Goal: Transaction & Acquisition: Purchase product/service

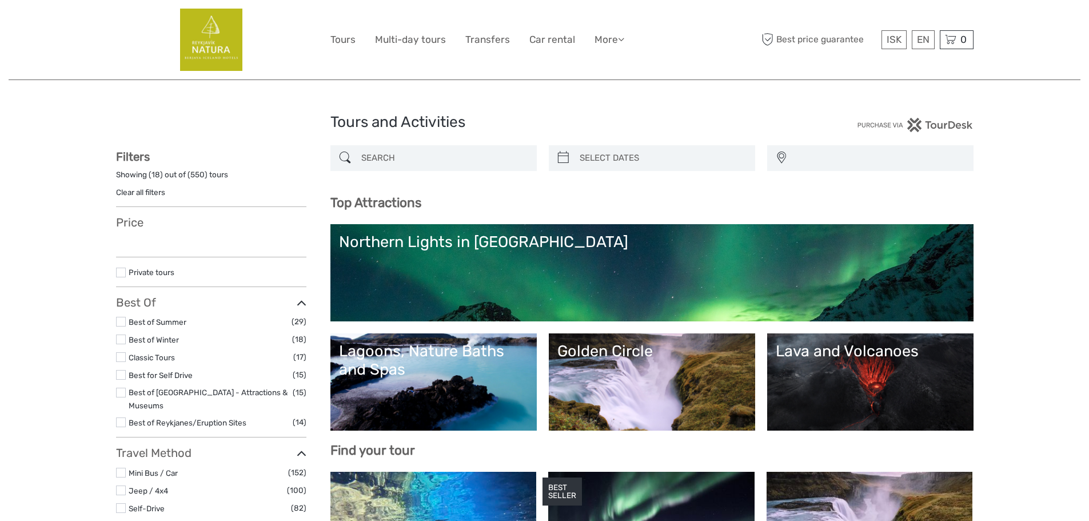
select select
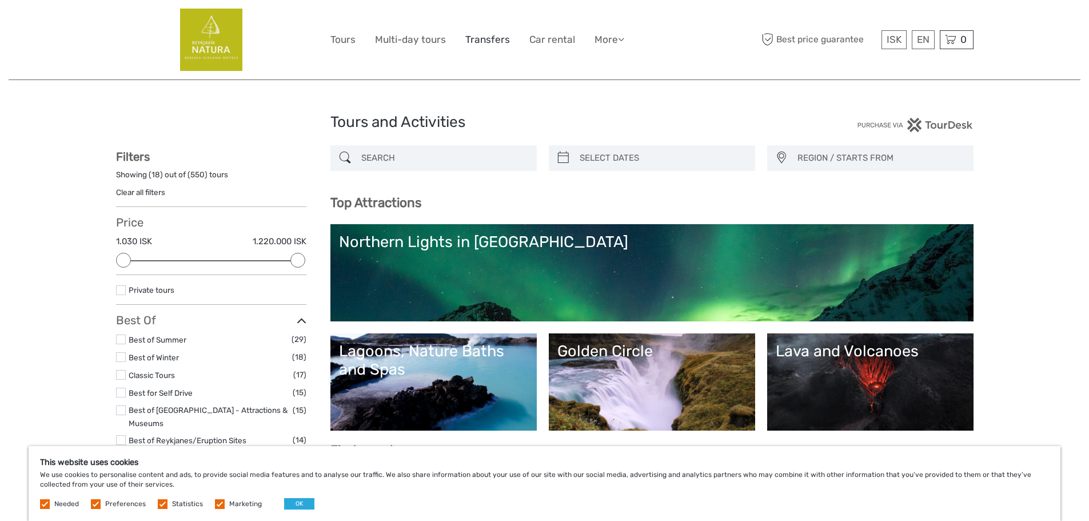
click at [481, 42] on link "Transfers" at bounding box center [487, 39] width 45 height 17
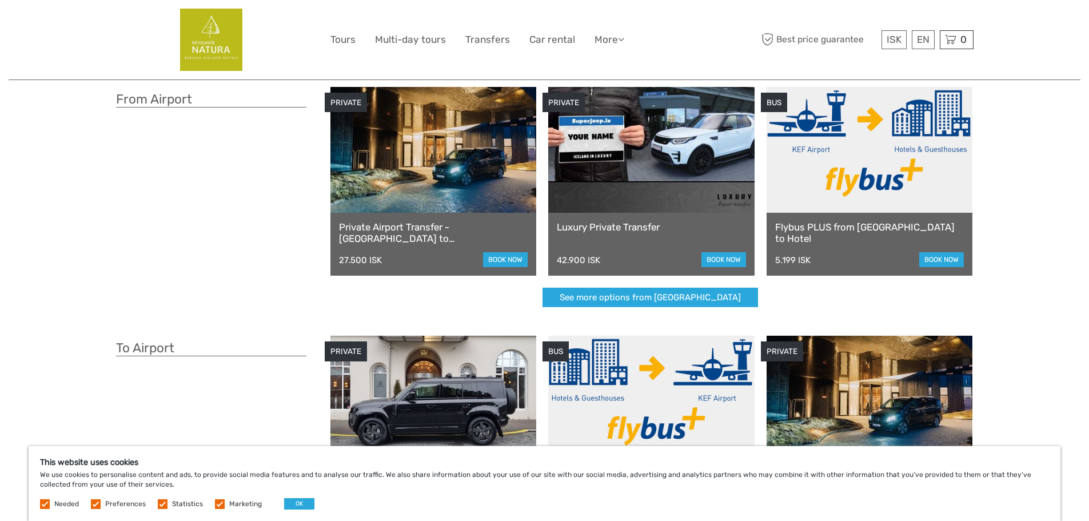
scroll to position [57, 0]
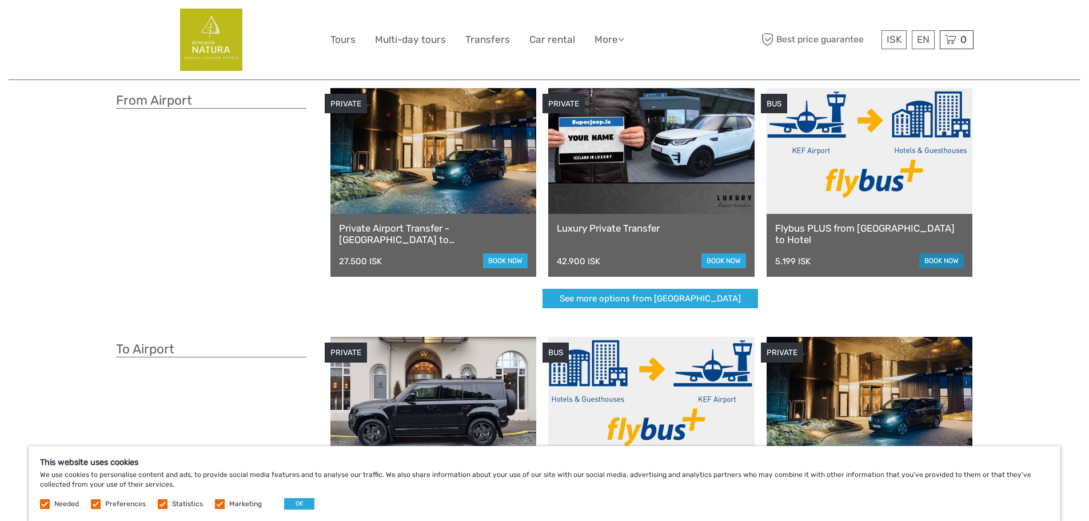
click at [940, 258] on link "book now" at bounding box center [941, 260] width 45 height 15
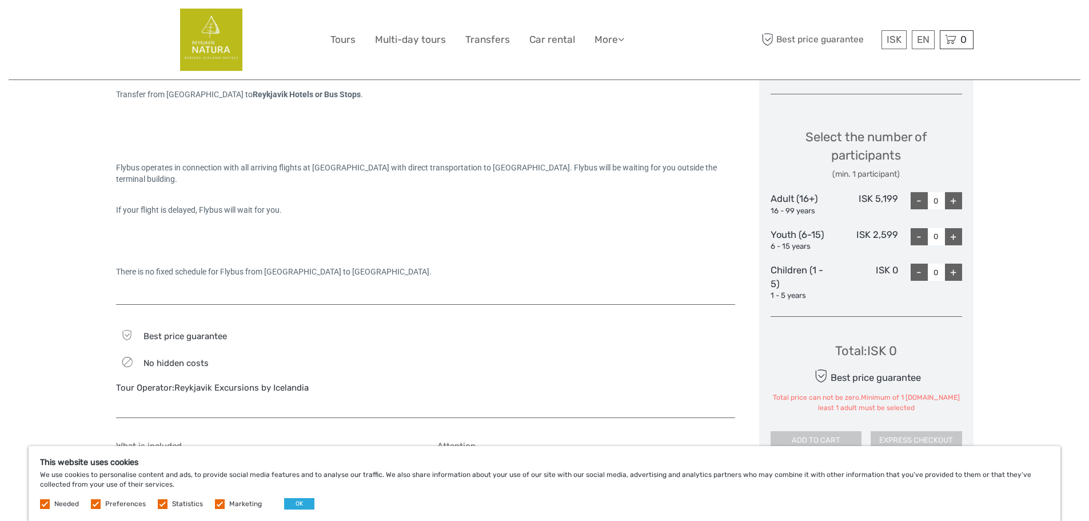
scroll to position [449, 0]
click at [953, 199] on div "+" at bounding box center [953, 202] width 17 height 17
type input "1"
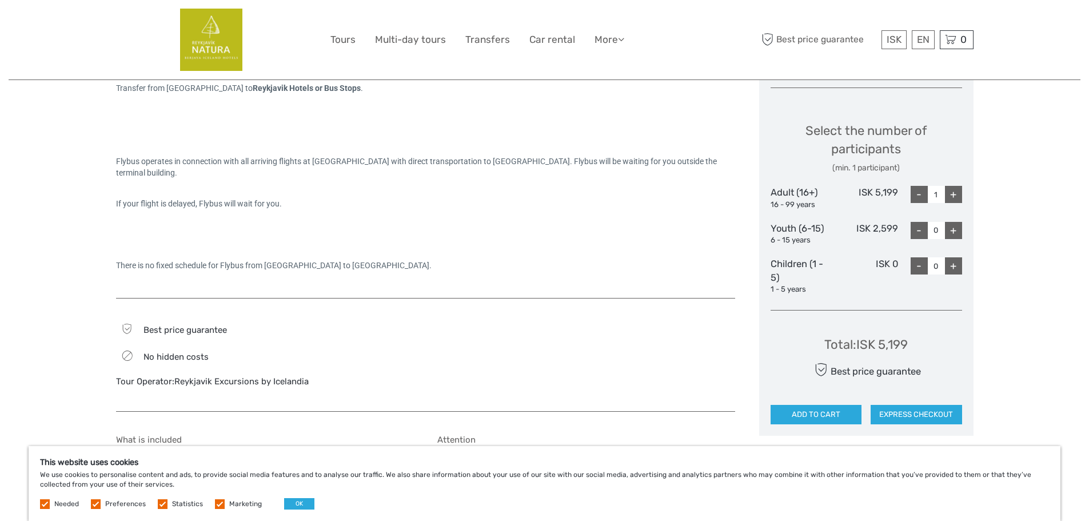
scroll to position [629, 0]
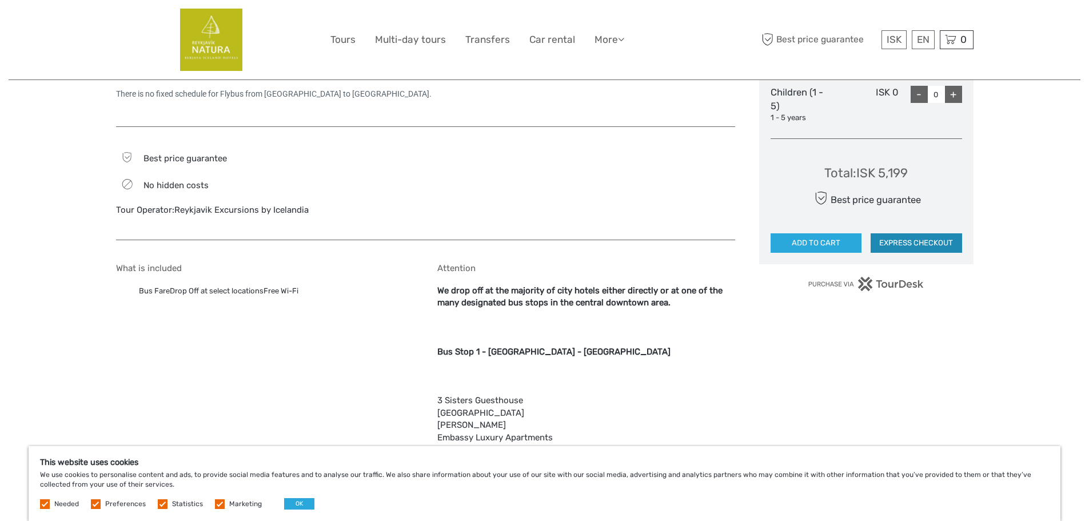
click at [929, 248] on button "EXPRESS CHECKOUT" at bounding box center [916, 242] width 91 height 19
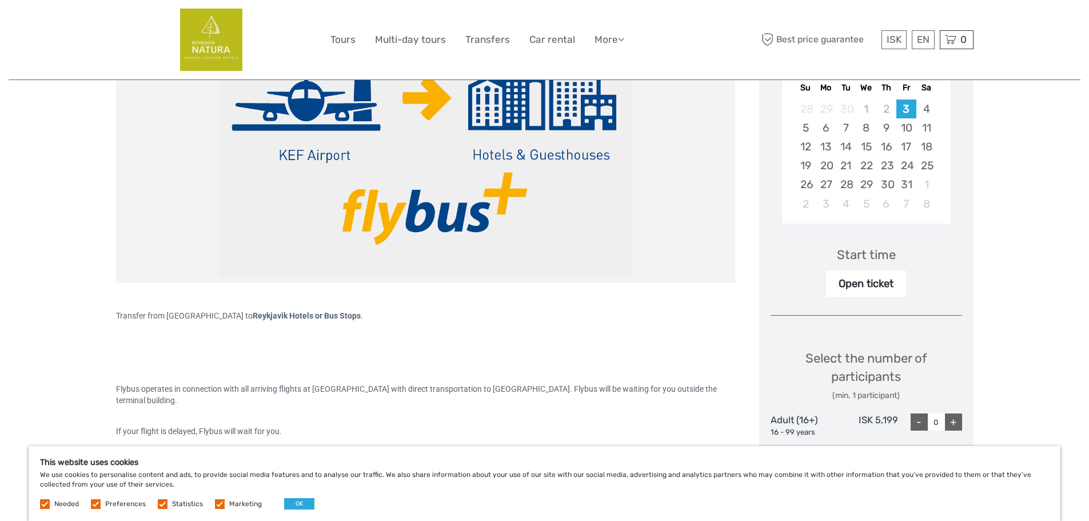
scroll to position [457, 0]
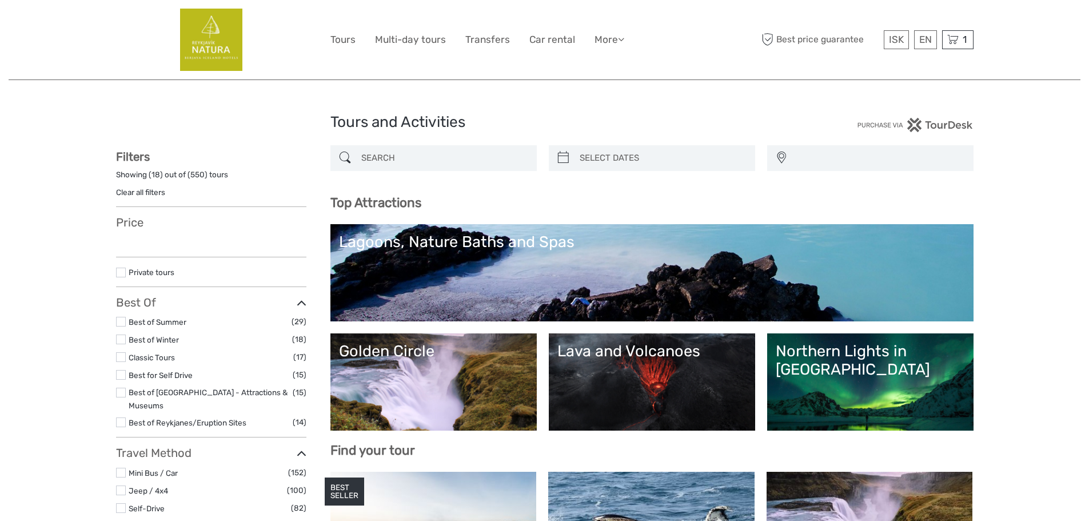
select select
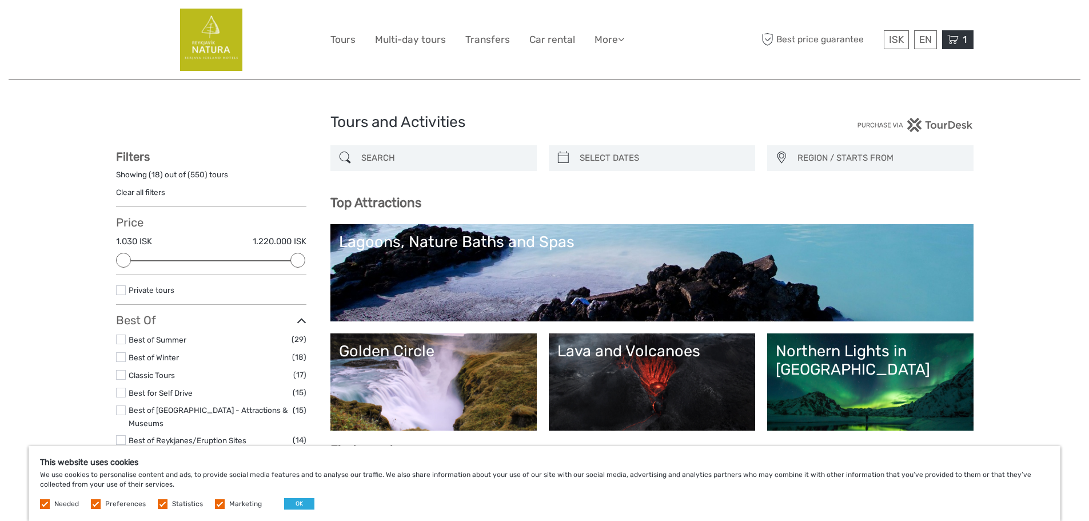
click at [955, 33] on icon at bounding box center [952, 40] width 11 height 14
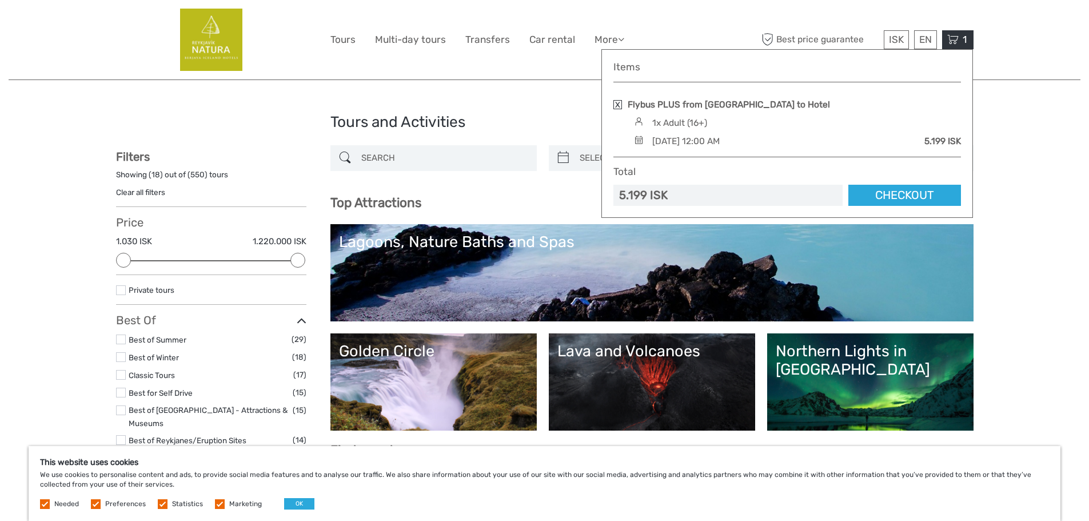
click at [619, 102] on link at bounding box center [617, 104] width 9 height 9
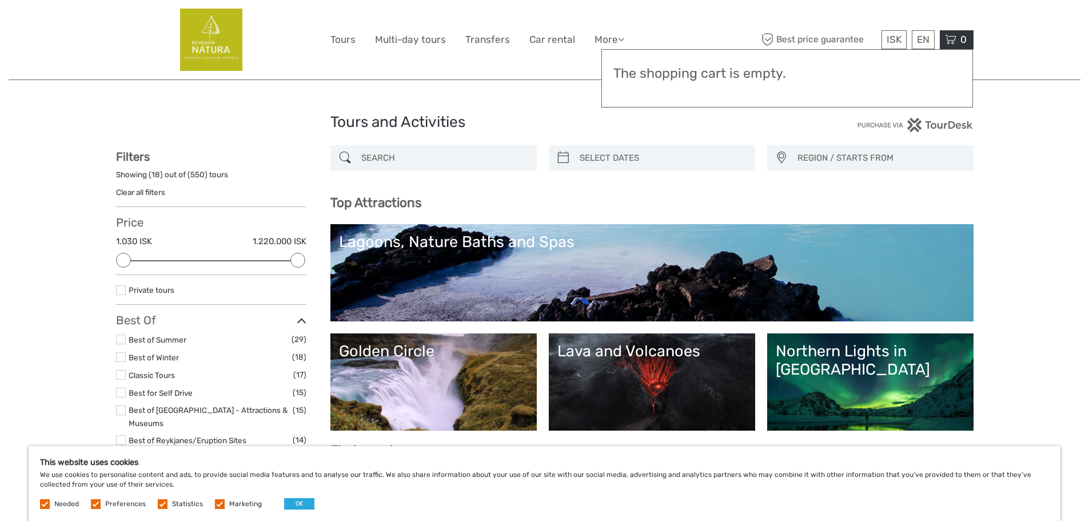
click at [570, 119] on h1 "Tours and Activities" at bounding box center [544, 122] width 429 height 18
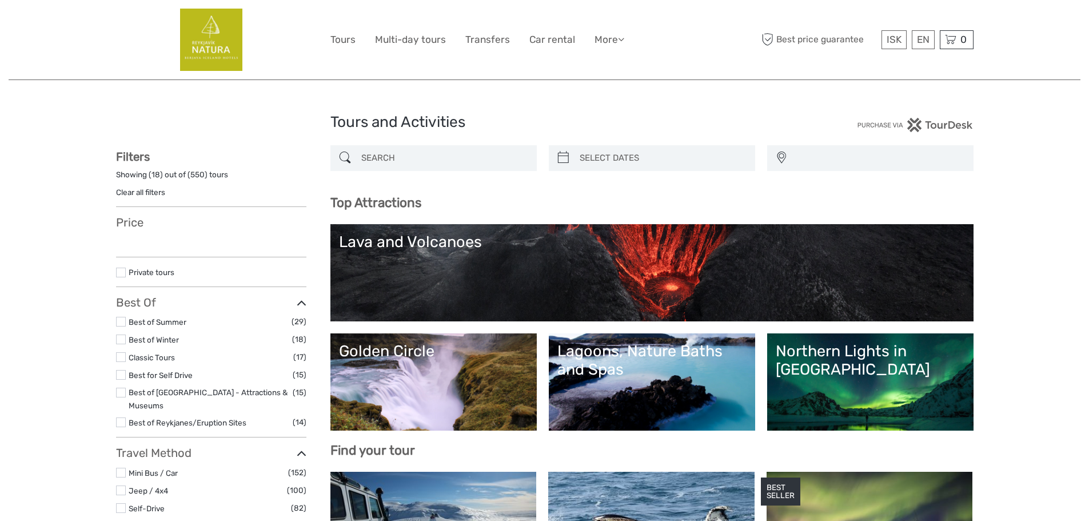
select select
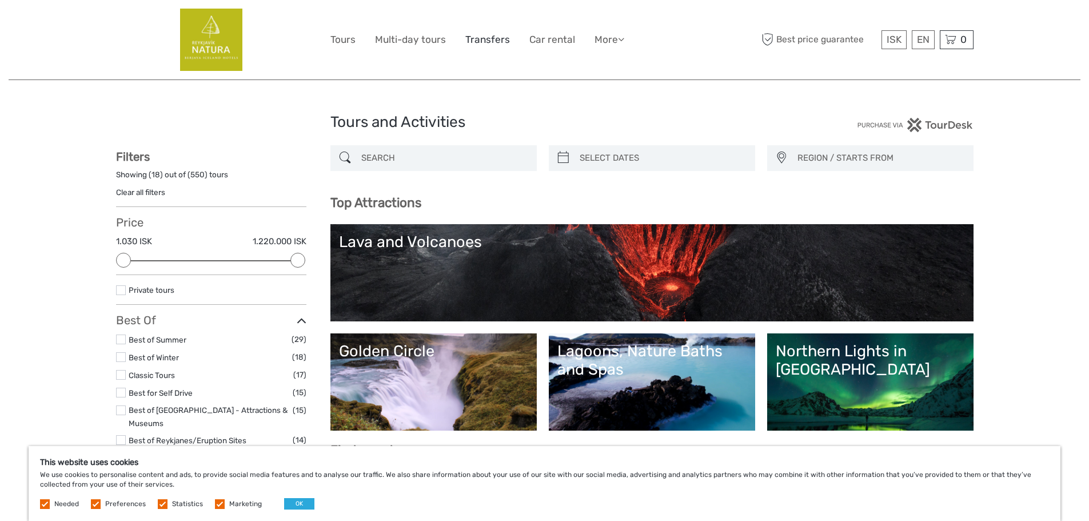
click at [486, 42] on link "Transfers" at bounding box center [487, 39] width 45 height 17
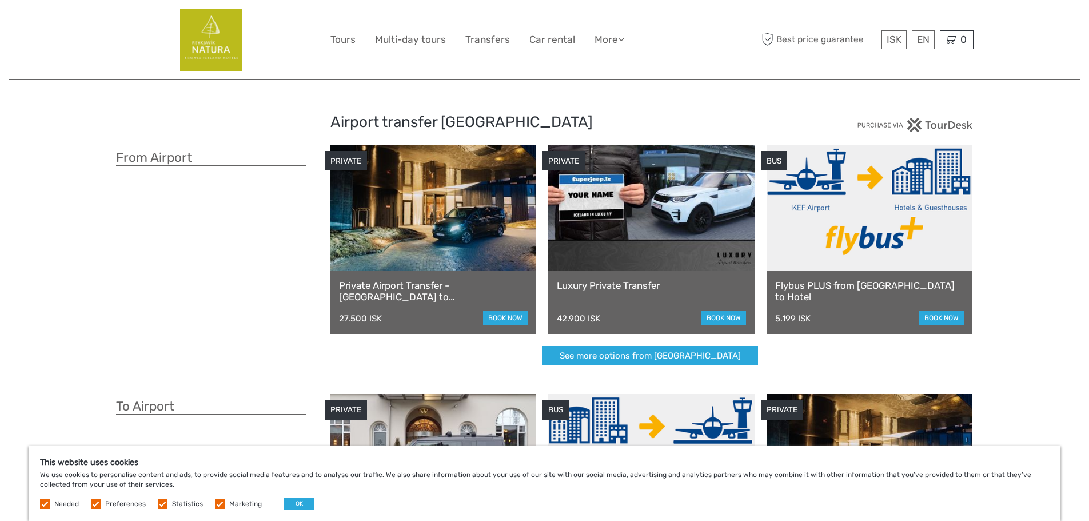
click at [874, 236] on link at bounding box center [870, 208] width 206 height 126
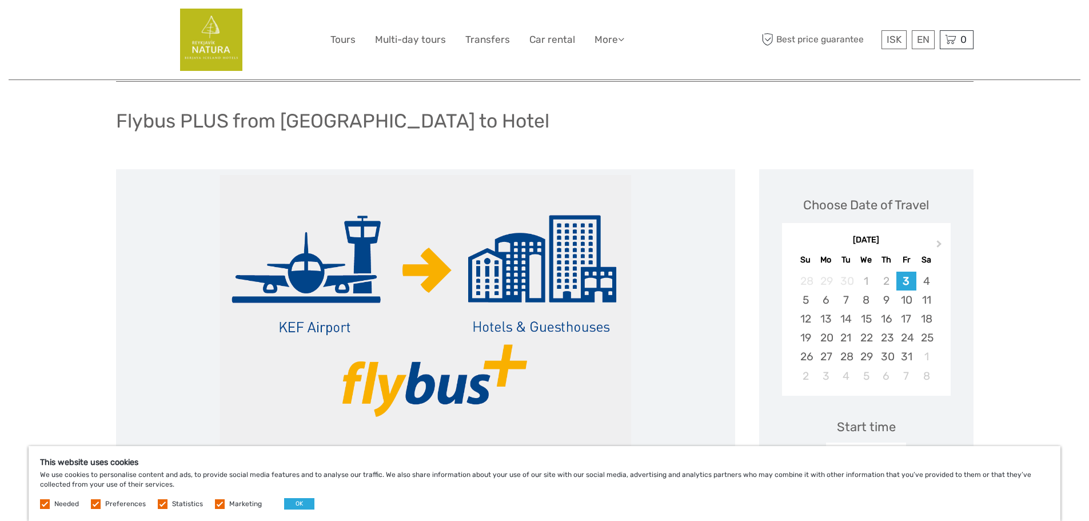
scroll to position [57, 0]
click at [933, 285] on div "4" at bounding box center [926, 281] width 20 height 19
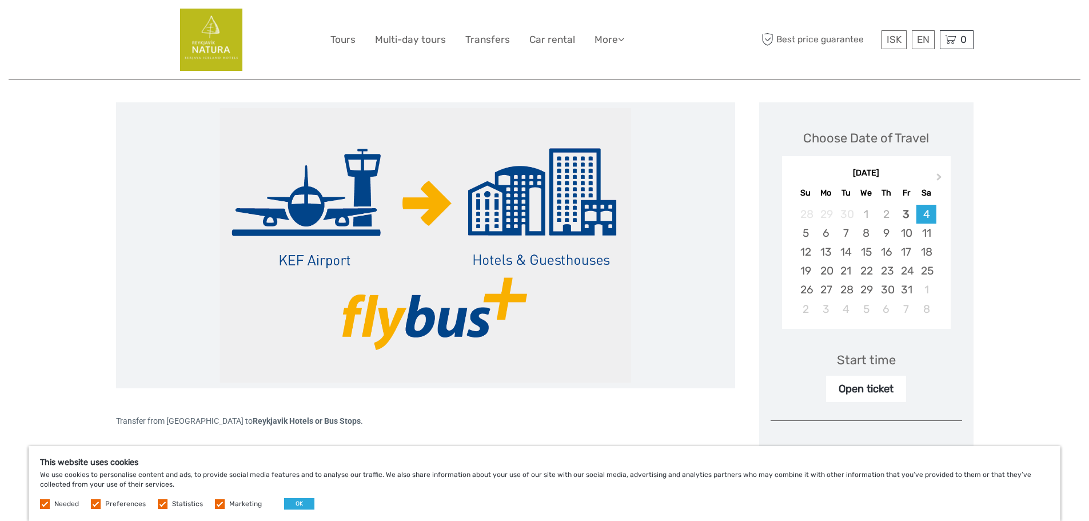
scroll to position [229, 0]
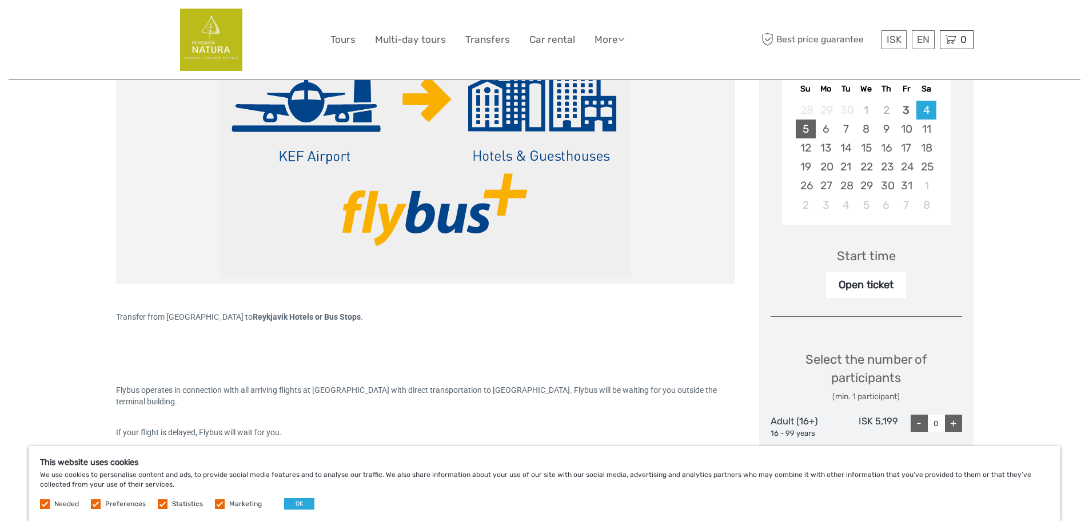
click at [807, 127] on div "5" at bounding box center [806, 128] width 20 height 19
click at [904, 108] on div "3" at bounding box center [906, 110] width 20 height 19
click at [927, 111] on div "4" at bounding box center [926, 110] width 20 height 19
click at [872, 289] on div "Open ticket" at bounding box center [866, 285] width 80 height 26
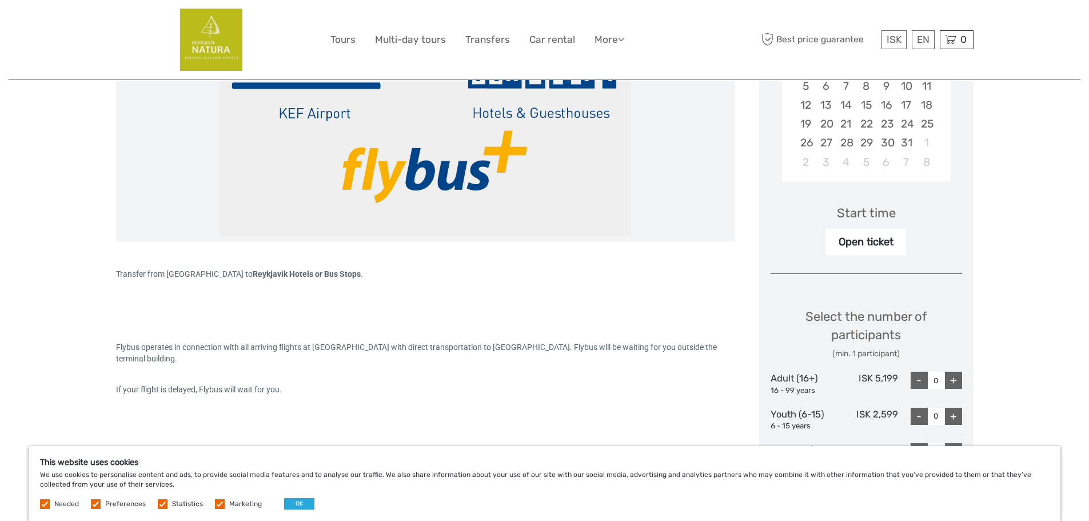
scroll to position [343, 0]
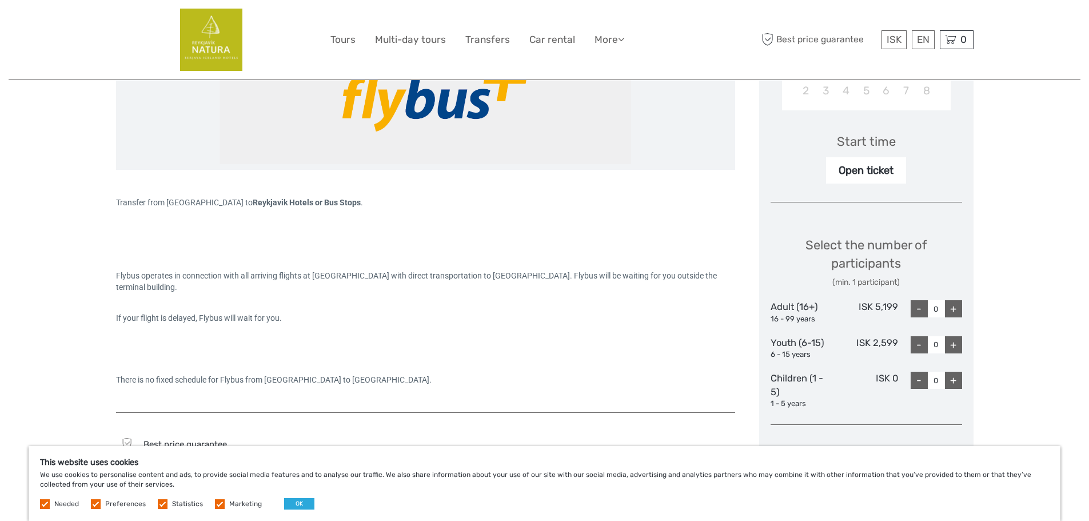
click at [952, 309] on div "+" at bounding box center [953, 308] width 17 height 17
type input "1"
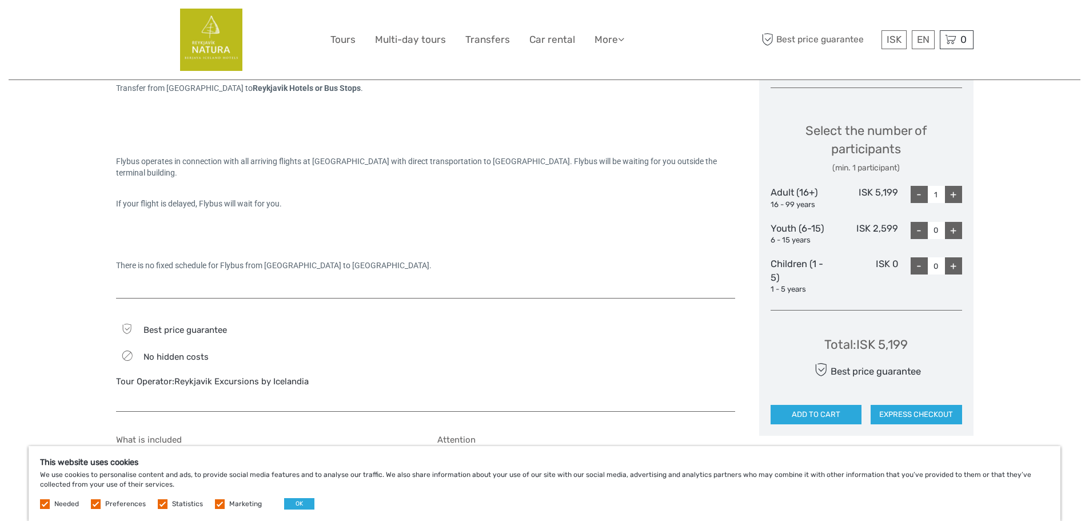
scroll to position [572, 0]
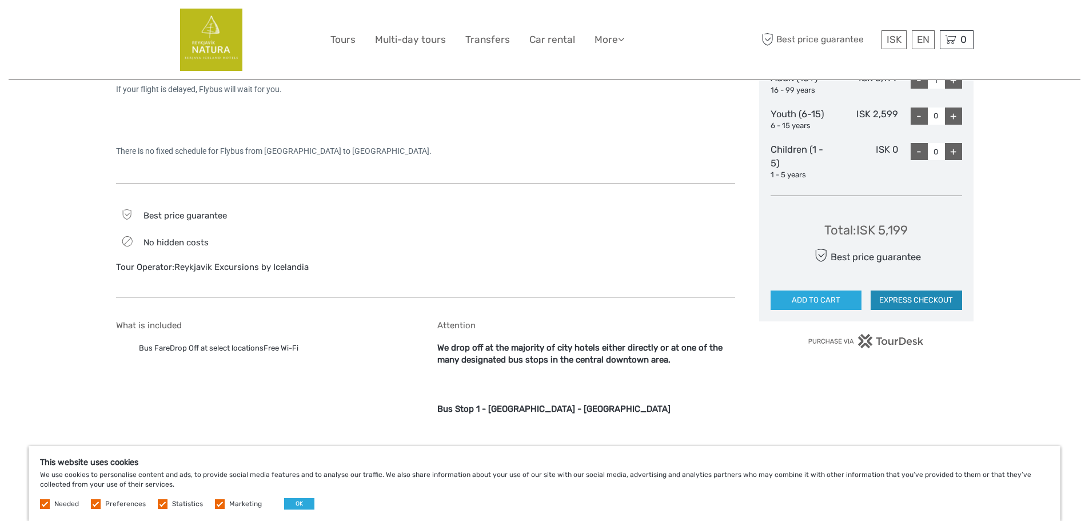
click at [908, 301] on button "EXPRESS CHECKOUT" at bounding box center [916, 299] width 91 height 19
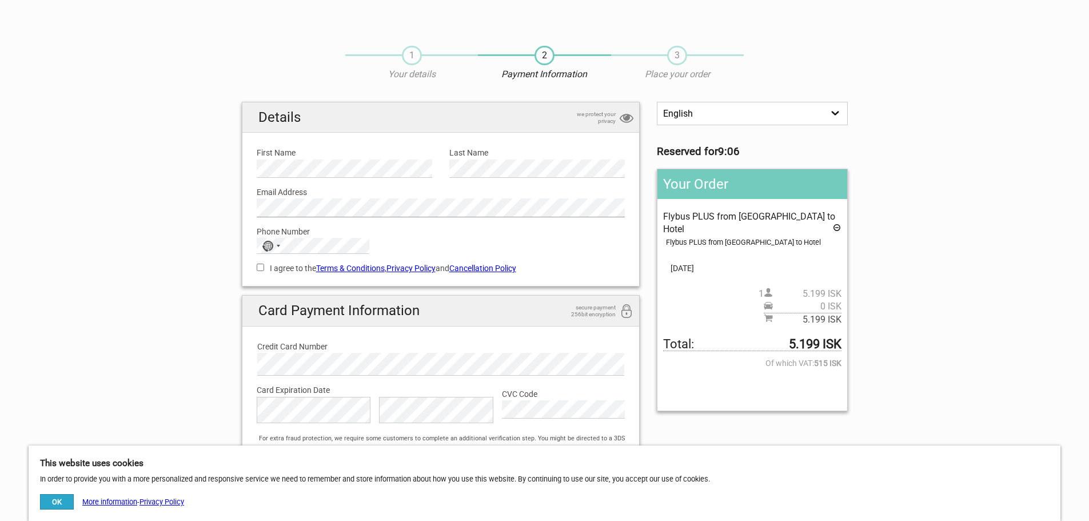
click at [239, 209] on div "Details we protect your privacy First Name Please provide us with your name. La…" at bounding box center [441, 315] width 416 height 427
click at [276, 245] on div "No country selected" at bounding box center [270, 245] width 26 height 15
click at [292, 152] on span "Japan" at bounding box center [316, 145] width 77 height 13
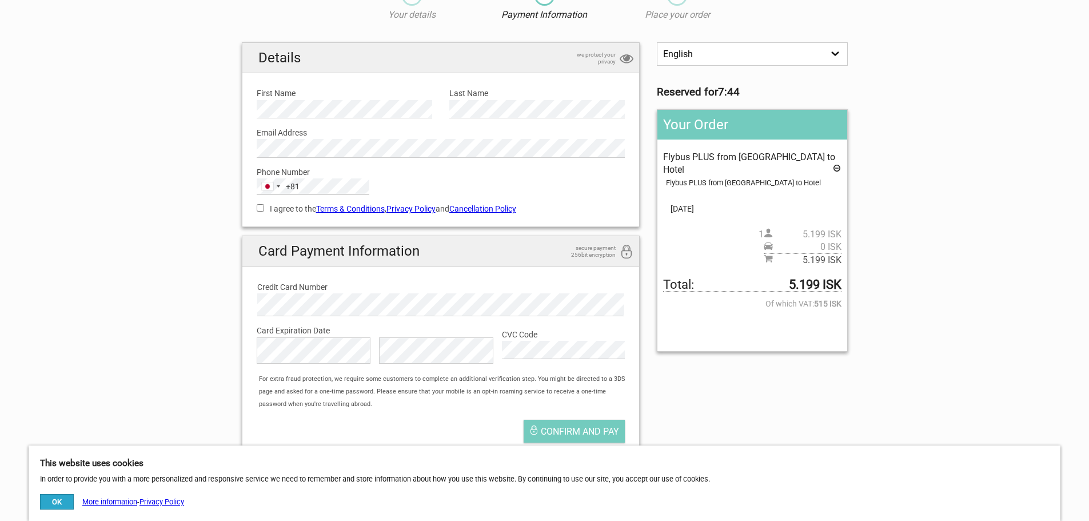
scroll to position [57, 0]
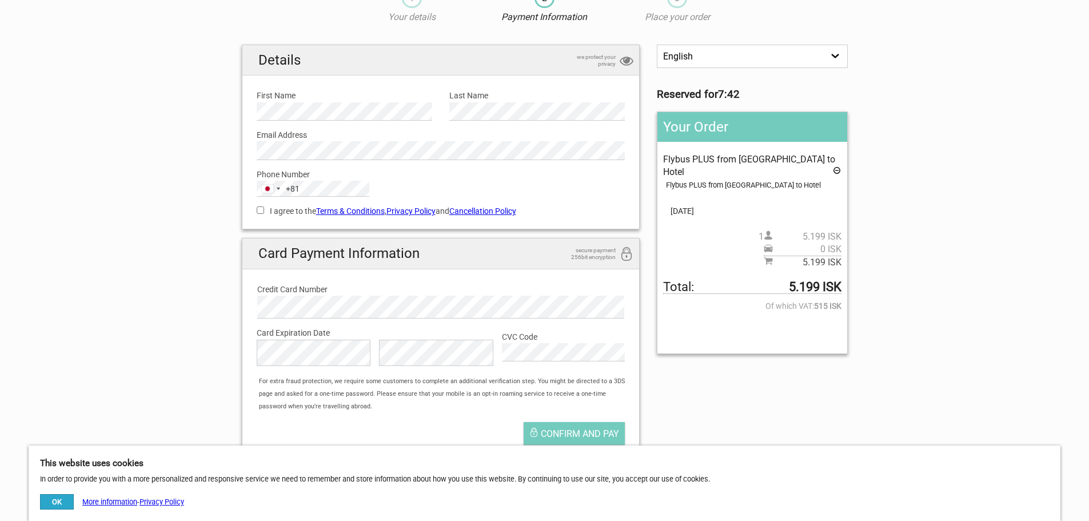
click at [260, 208] on input "I agree to the Terms & Conditions , Privacy Policy and Cancellation Policy" at bounding box center [260, 209] width 7 height 7
click at [260, 213] on input "I agree to the Terms & Conditions , Privacy Policy and Cancellation Policy" at bounding box center [260, 209] width 7 height 7
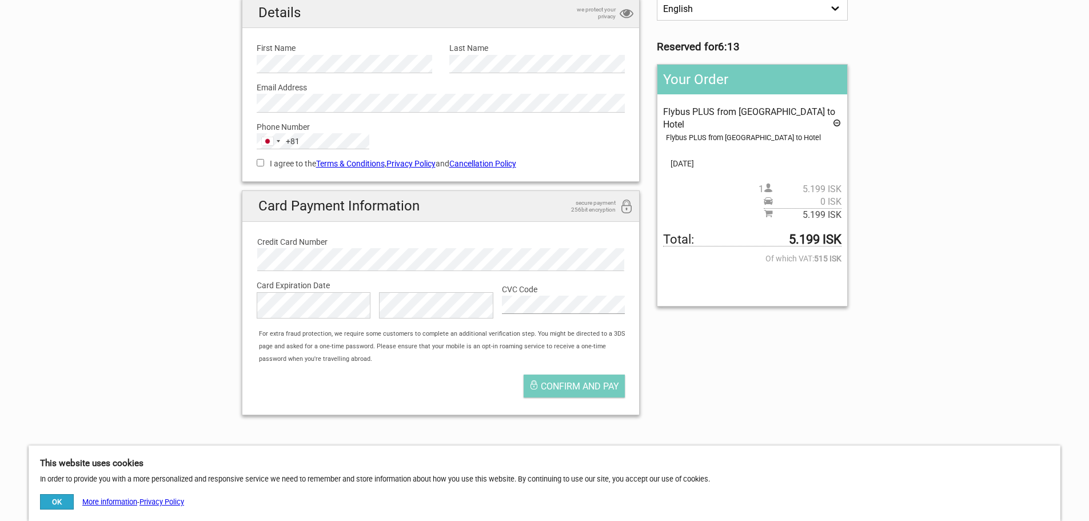
scroll to position [171, 0]
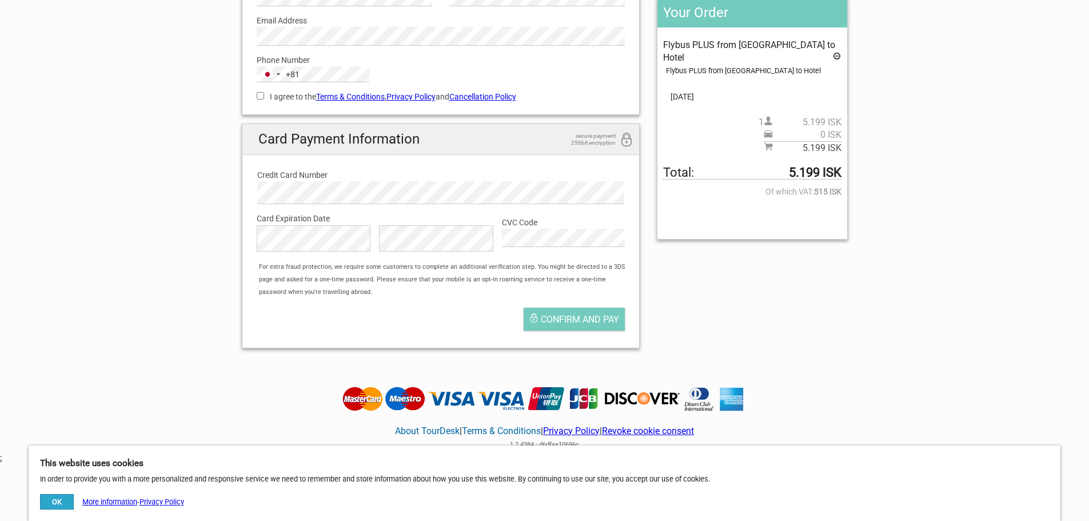
click at [259, 97] on input "I agree to the Terms & Conditions , Privacy Policy and Cancellation Policy" at bounding box center [260, 95] width 7 height 7
click at [262, 94] on input "I agree to the Terms & Conditions , Privacy Policy and Cancellation Policy" at bounding box center [260, 95] width 7 height 7
click at [259, 93] on input "I agree to the Terms & Conditions , Privacy Policy and Cancellation Policy" at bounding box center [260, 95] width 7 height 7
checkbox input "true"
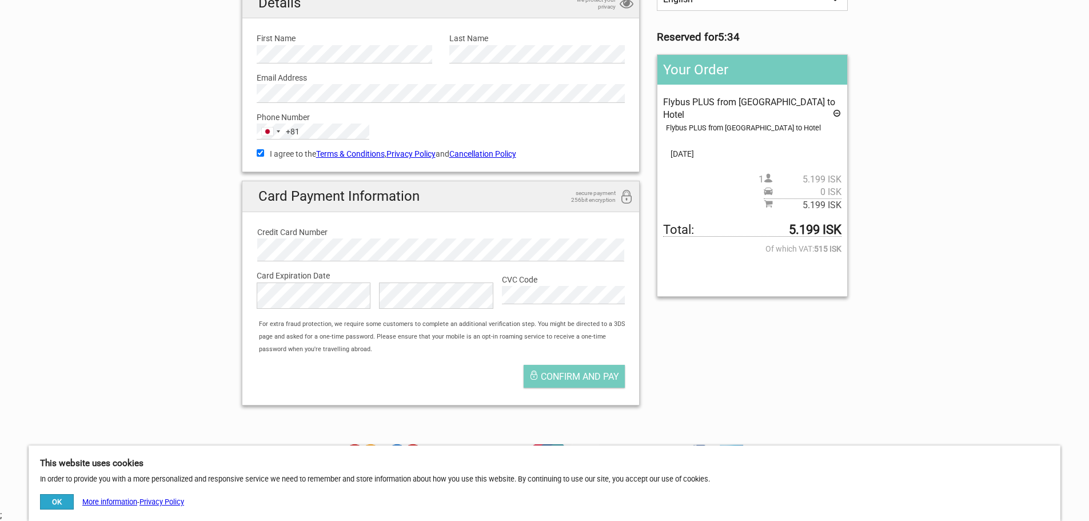
scroll to position [57, 0]
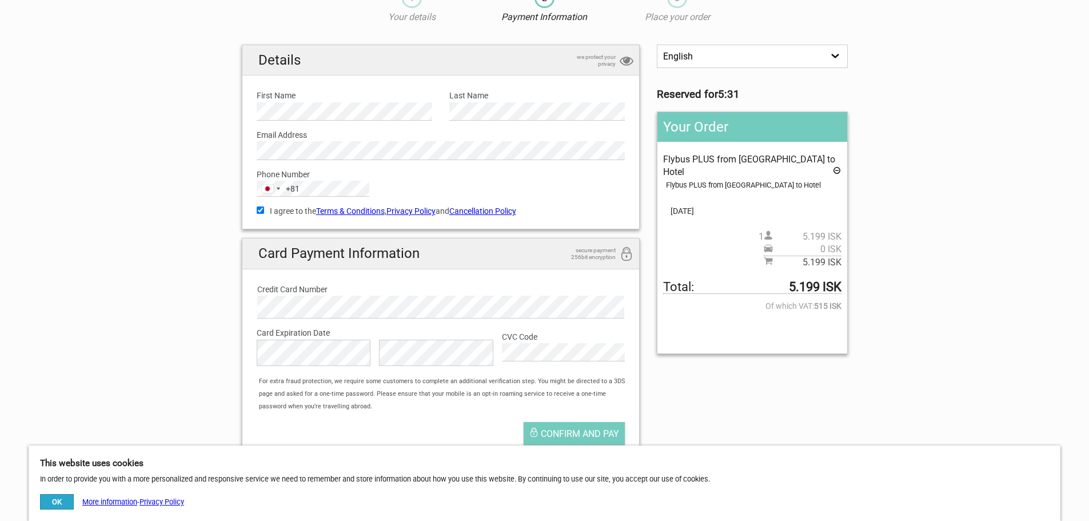
click at [496, 210] on link "Cancellation Policy" at bounding box center [482, 210] width 67 height 9
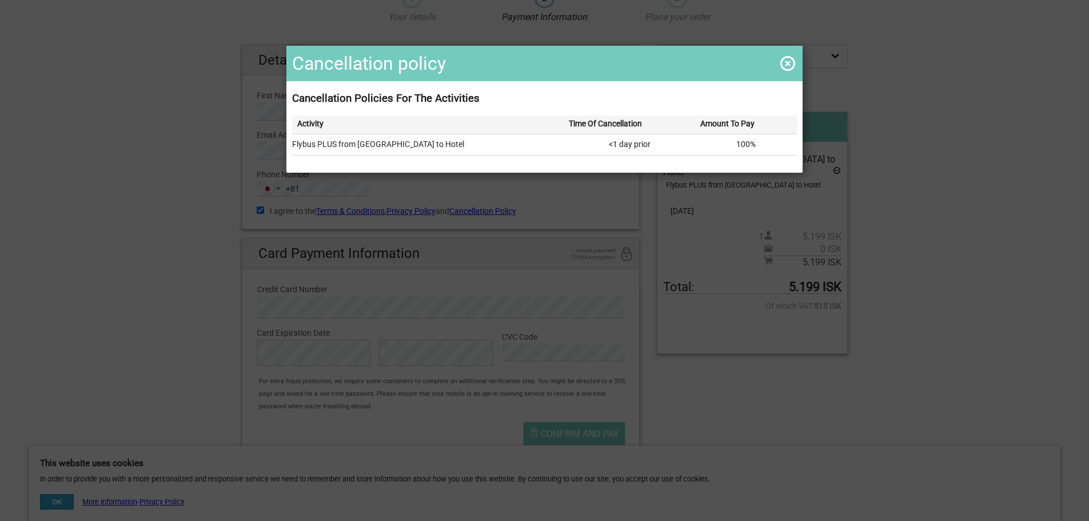
click at [781, 60] on span at bounding box center [788, 63] width 18 height 18
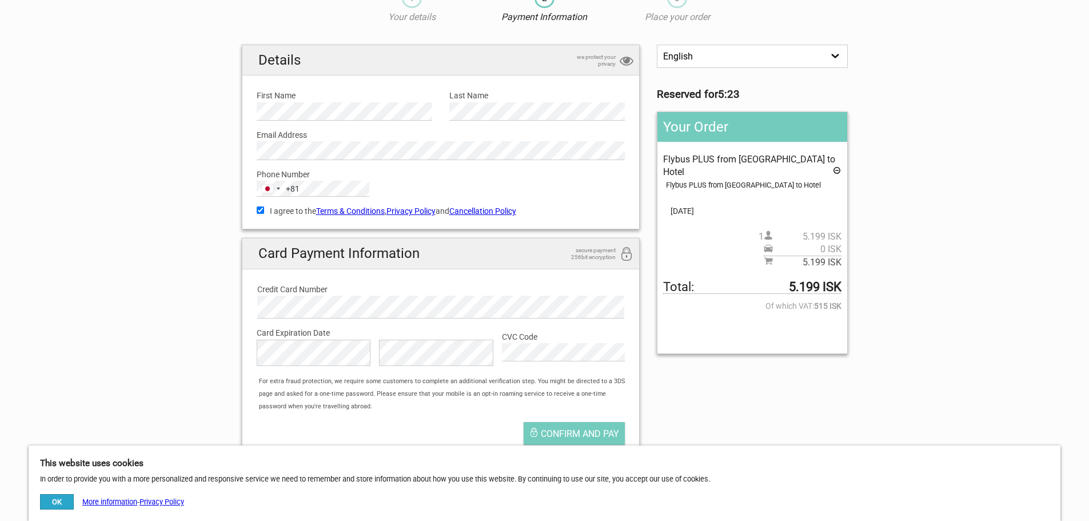
click at [504, 212] on link "Cancellation Policy" at bounding box center [482, 210] width 67 height 9
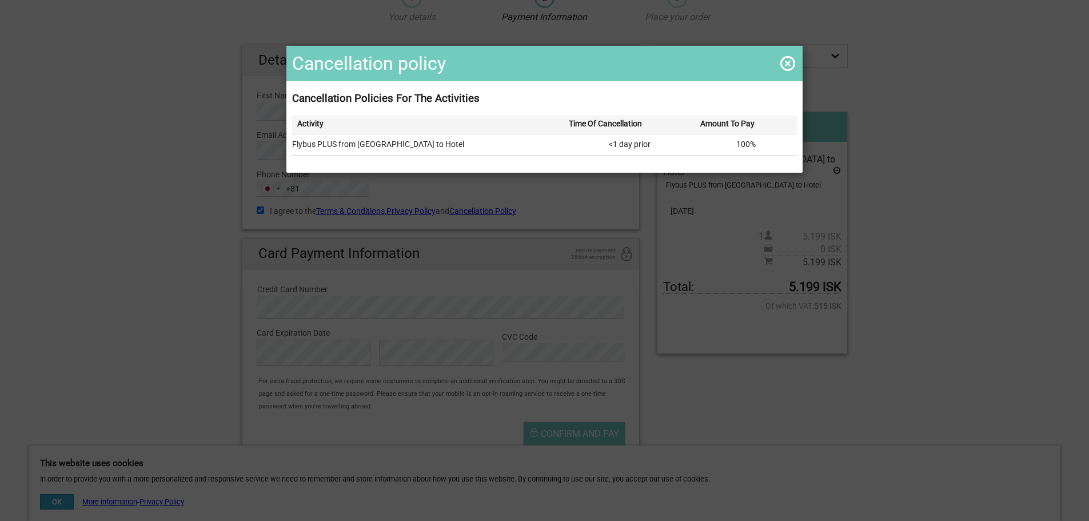
click at [786, 60] on span at bounding box center [788, 63] width 18 height 18
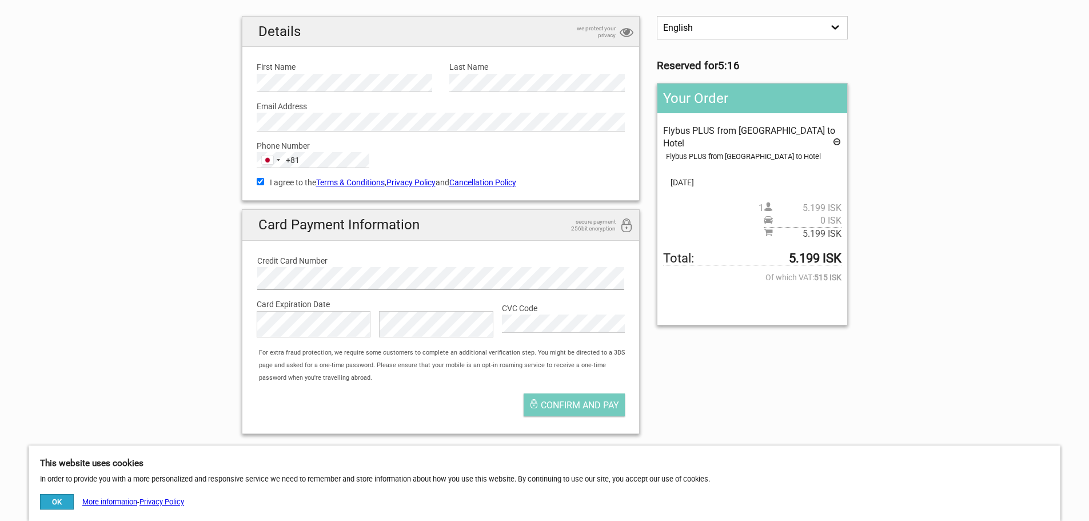
scroll to position [114, 0]
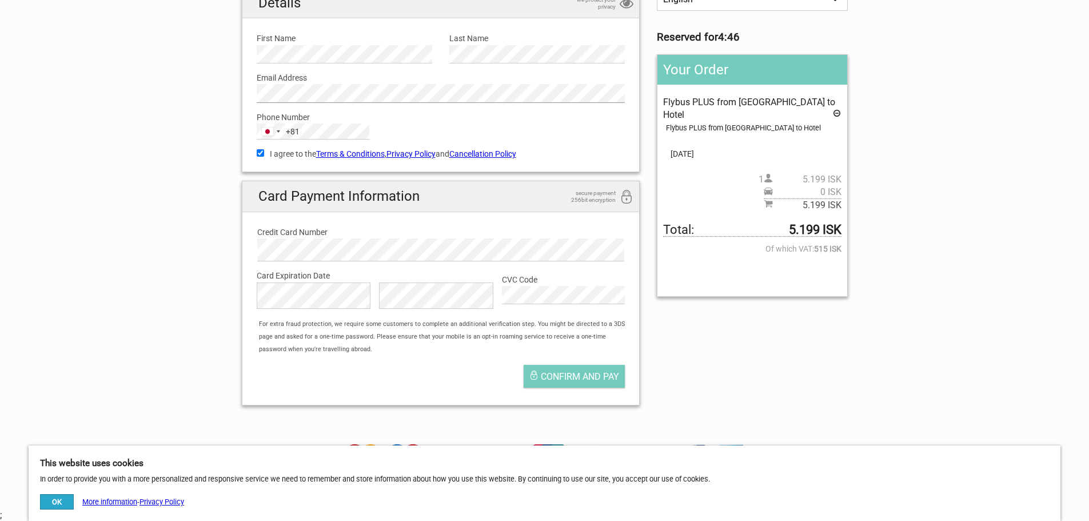
click at [232, 87] on div "1 Your details 2 Payment Information 3 Place your order English Español Deutsch…" at bounding box center [545, 167] width 640 height 494
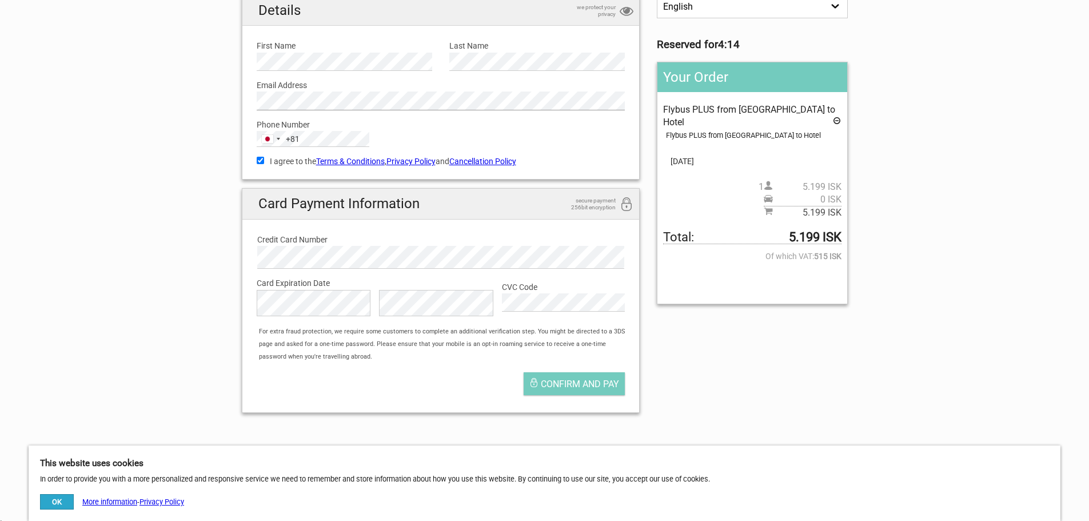
scroll to position [229, 0]
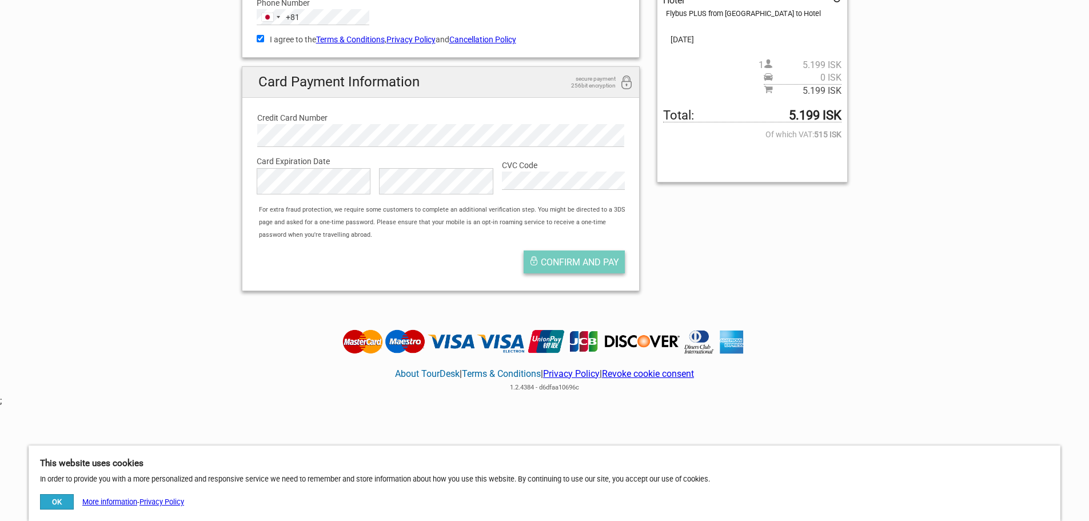
click at [574, 261] on span "Confirm and pay" at bounding box center [580, 262] width 78 height 11
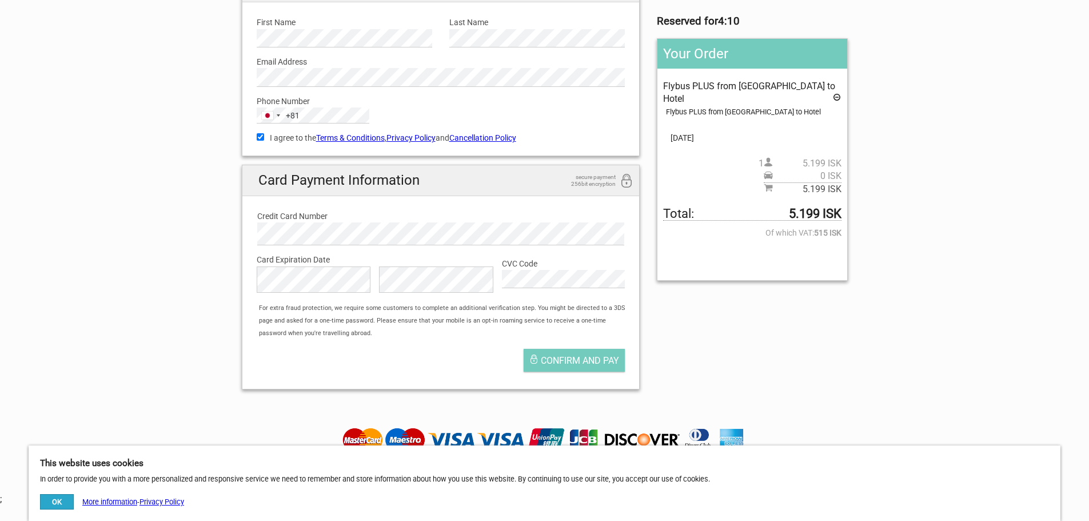
scroll to position [114, 0]
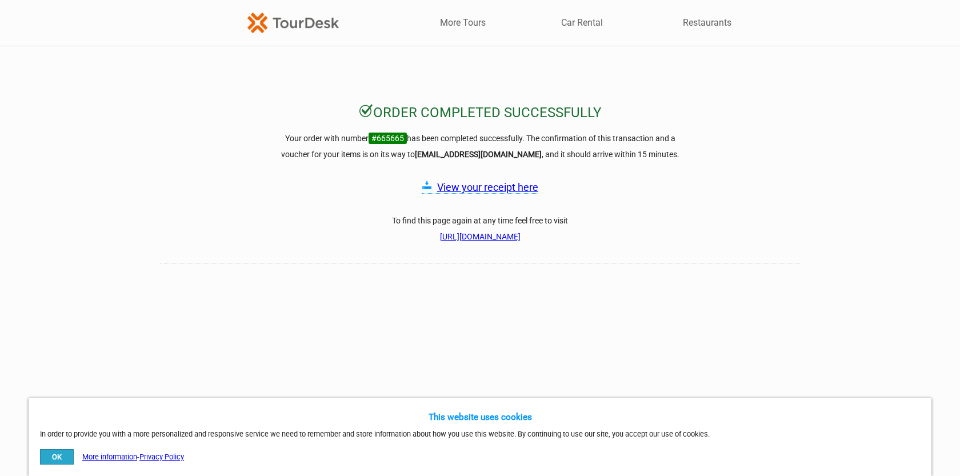
click at [496, 189] on link "View your receipt here" at bounding box center [487, 187] width 101 height 12
